Goal: Information Seeking & Learning: Learn about a topic

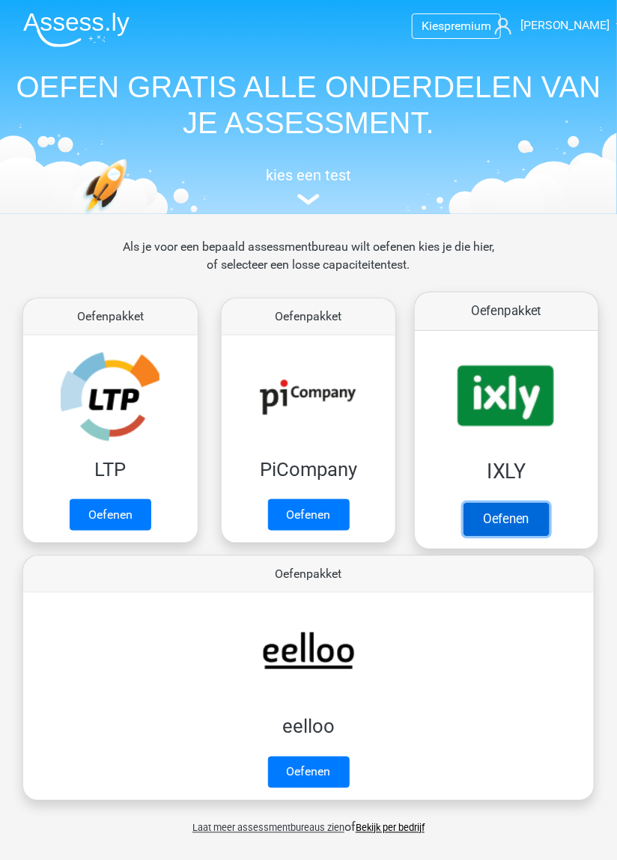
click at [510, 519] on link "Oefenen" at bounding box center [505, 519] width 85 height 33
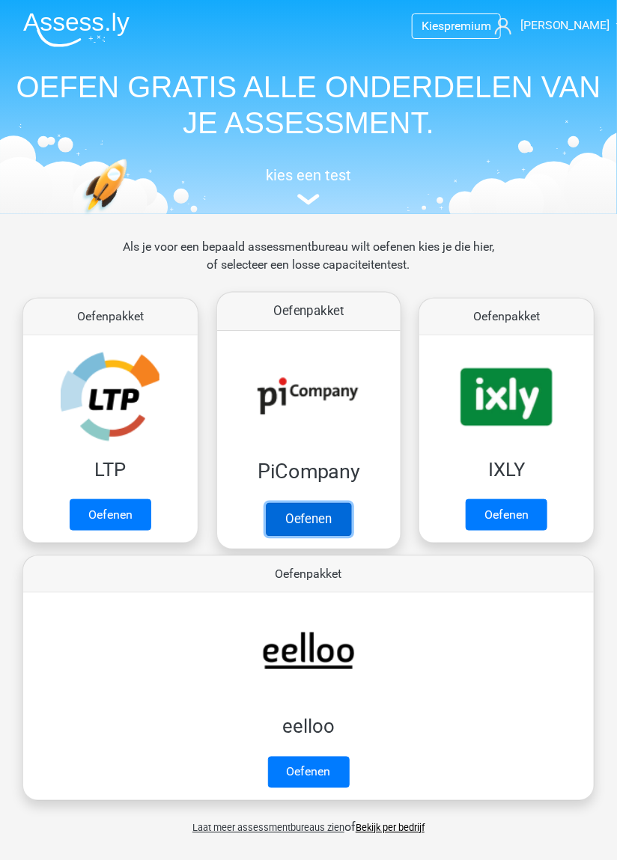
click at [293, 503] on link "Oefenen" at bounding box center [308, 519] width 85 height 33
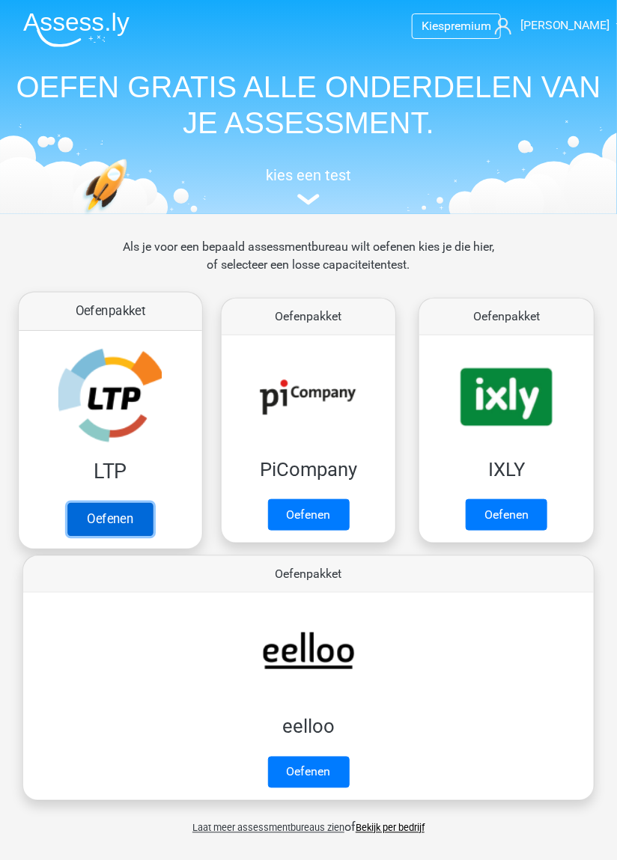
click at [109, 523] on link "Oefenen" at bounding box center [109, 519] width 85 height 33
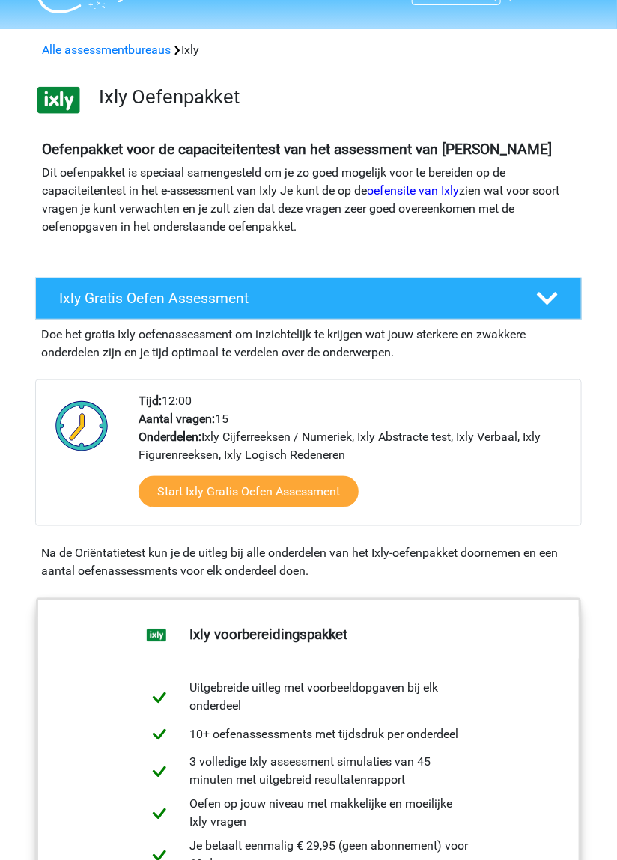
scroll to position [34, 0]
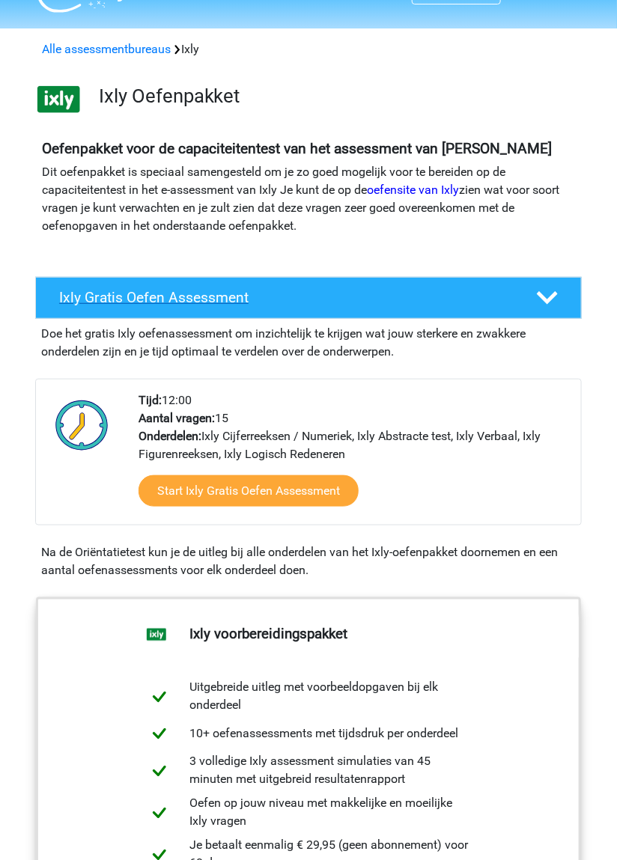
click at [549, 291] on icon at bounding box center [547, 297] width 21 height 21
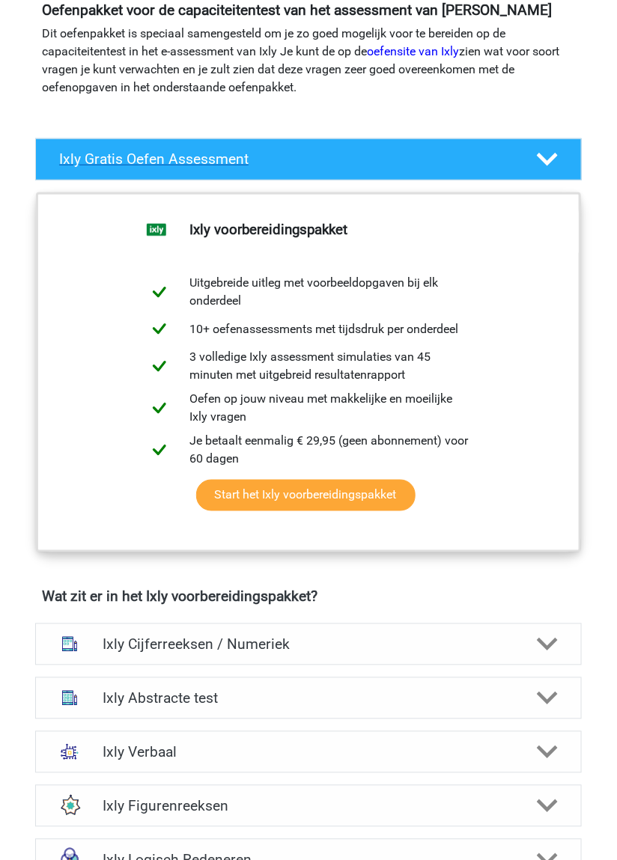
scroll to position [0, 0]
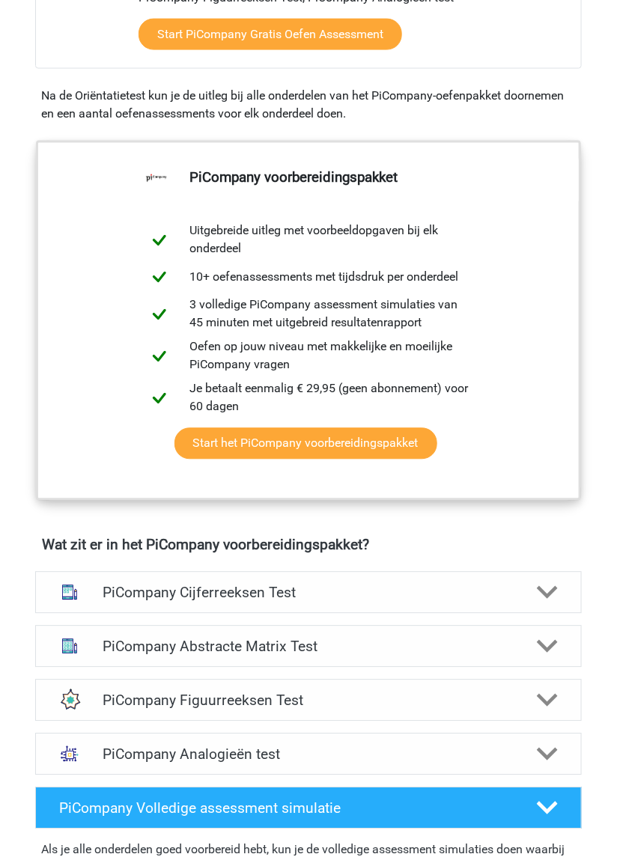
scroll to position [492, 0]
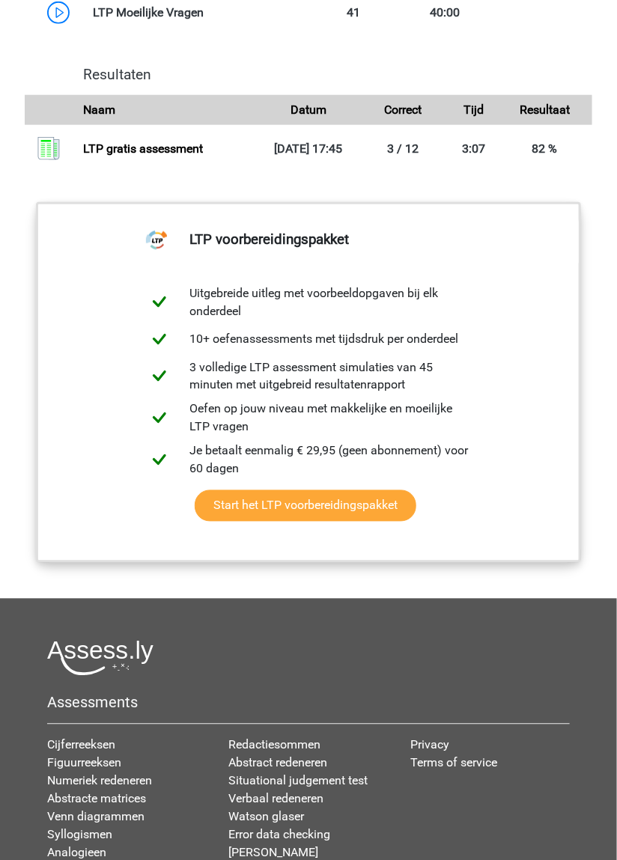
scroll to position [1591, 0]
